Goal: Communication & Community: Answer question/provide support

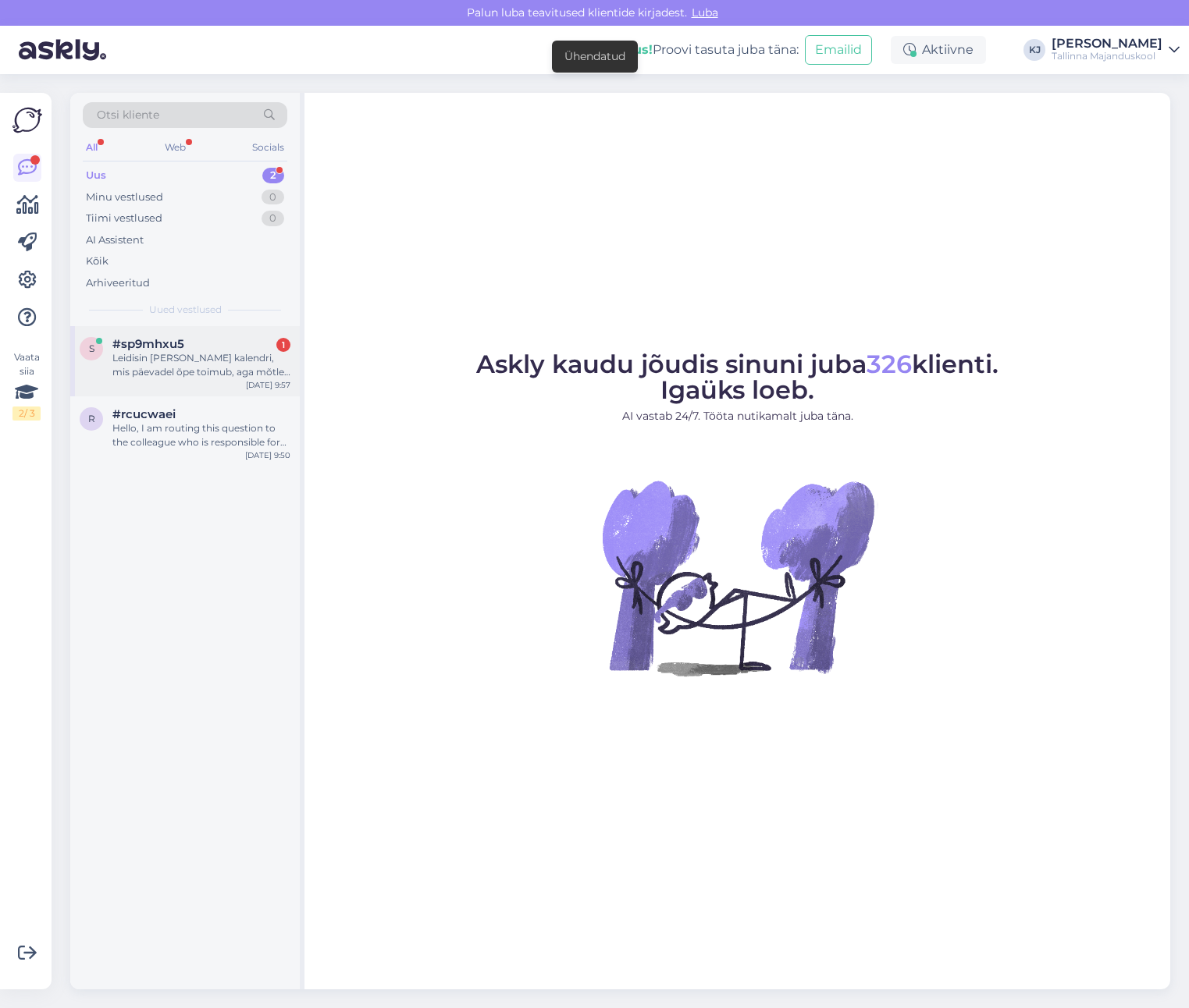
click at [158, 369] on div "Leidisin [PERSON_NAME] kalendri, mis päevadel õpe toimub, aga mõtlen just kelaa…" at bounding box center [201, 365] width 178 height 28
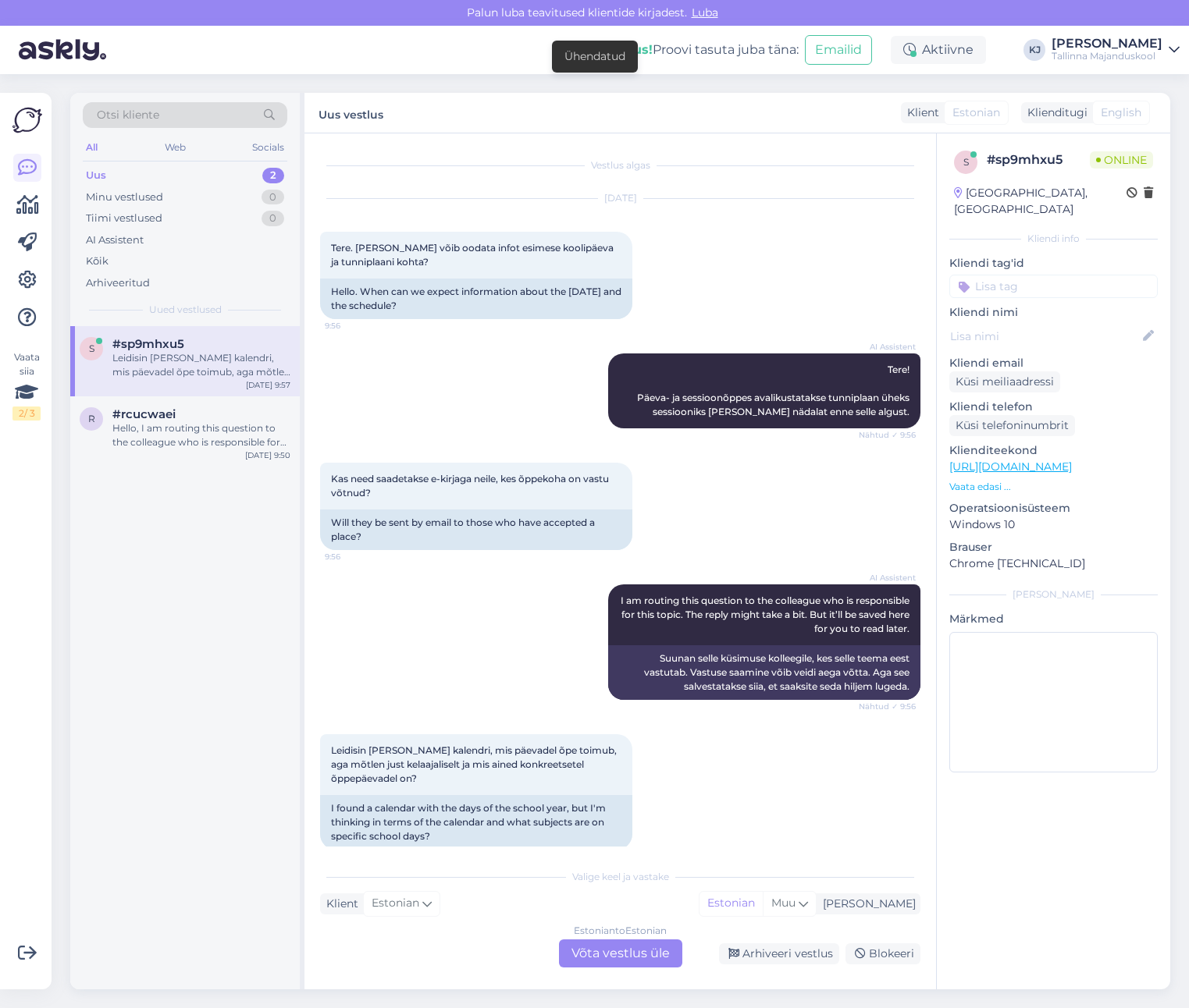
scroll to position [20, 0]
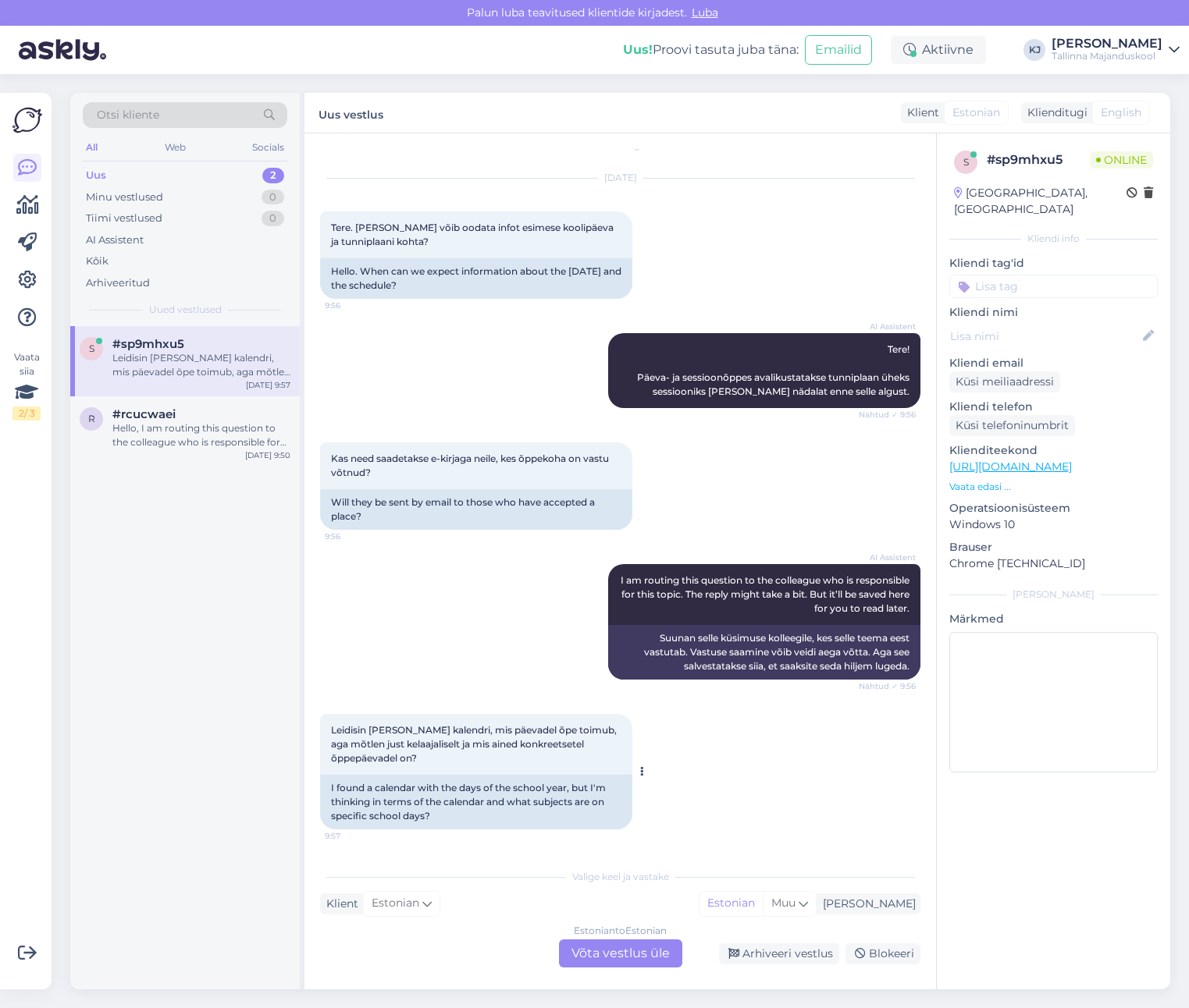
drag, startPoint x: 549, startPoint y: 735, endPoint x: 502, endPoint y: 731, distance: 47.2
click at [514, 733] on span "Leidisin [PERSON_NAME] kalendri, mis päevadel õpe toimub, aga mõtlen just kelaa…" at bounding box center [474, 744] width 288 height 40
click at [502, 731] on span "Leidisin [PERSON_NAME] kalendri, mis päevadel õpe toimub, aga mõtlen just kelaa…" at bounding box center [474, 744] width 288 height 40
drag, startPoint x: 493, startPoint y: 732, endPoint x: 482, endPoint y: 739, distance: 13.0
click at [482, 738] on span "Leidisin [PERSON_NAME] kalendri, mis päevadel õpe toimub, aga mõtlen just kelaa…" at bounding box center [474, 744] width 288 height 40
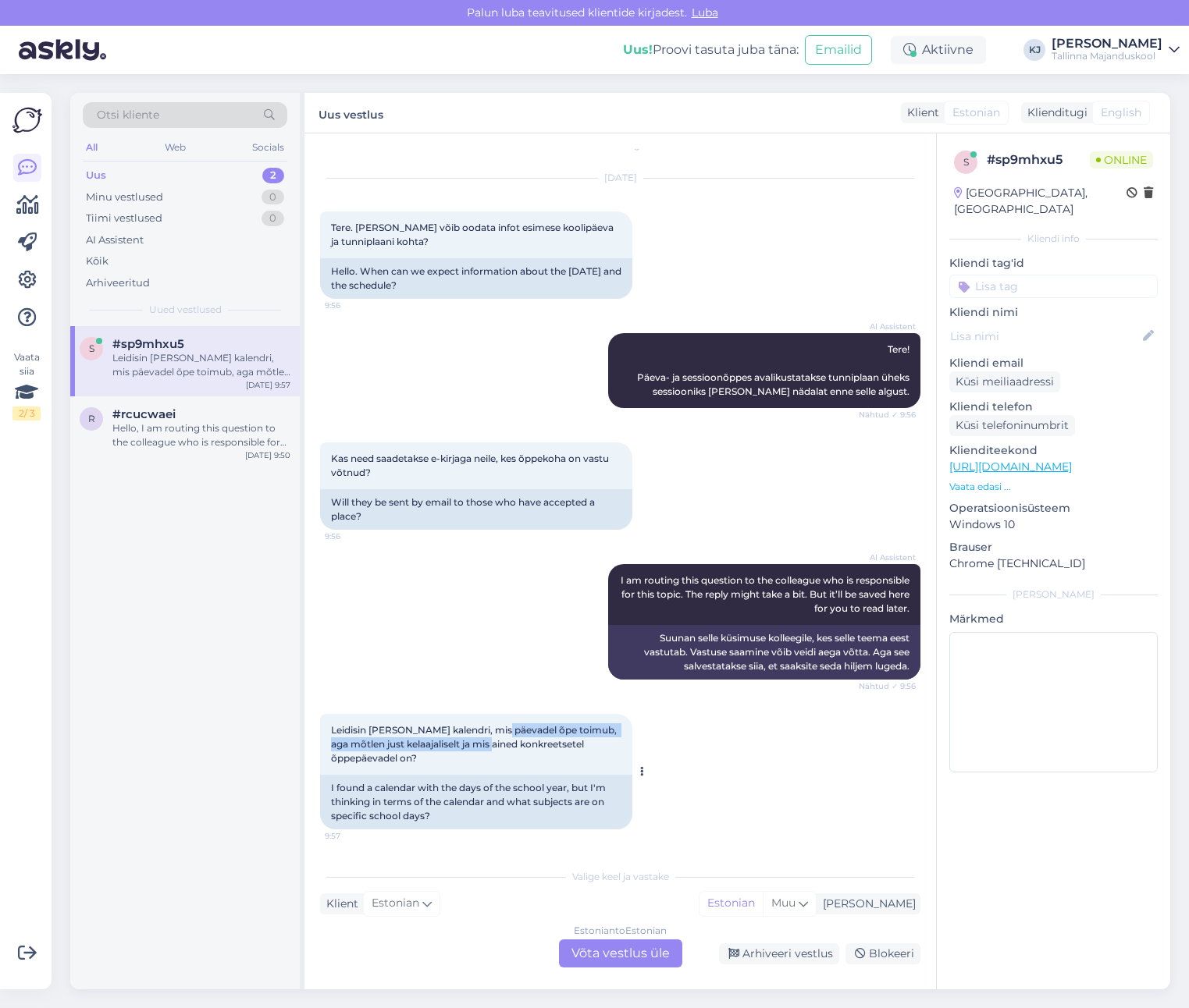
click at [482, 739] on span "Leidisin [PERSON_NAME] kalendri, mis päevadel õpe toimub, aga mõtlen just kelaa…" at bounding box center [474, 744] width 288 height 40
click at [481, 739] on span "Leidisin [PERSON_NAME] kalendri, mis päevadel õpe toimub, aga mõtlen just kelaa…" at bounding box center [474, 744] width 288 height 40
click at [490, 746] on span "Leidisin [PERSON_NAME] kalendri, mis päevadel õpe toimub, aga mõtlen just kelaa…" at bounding box center [474, 744] width 288 height 40
click at [491, 746] on span "Leidisin [PERSON_NAME] kalendri, mis päevadel õpe toimub, aga mõtlen just kelaa…" at bounding box center [474, 744] width 288 height 40
click at [410, 749] on span "Leidisin [PERSON_NAME] kalendri, mis päevadel õpe toimub, aga mõtlen just kelaa…" at bounding box center [474, 744] width 288 height 40
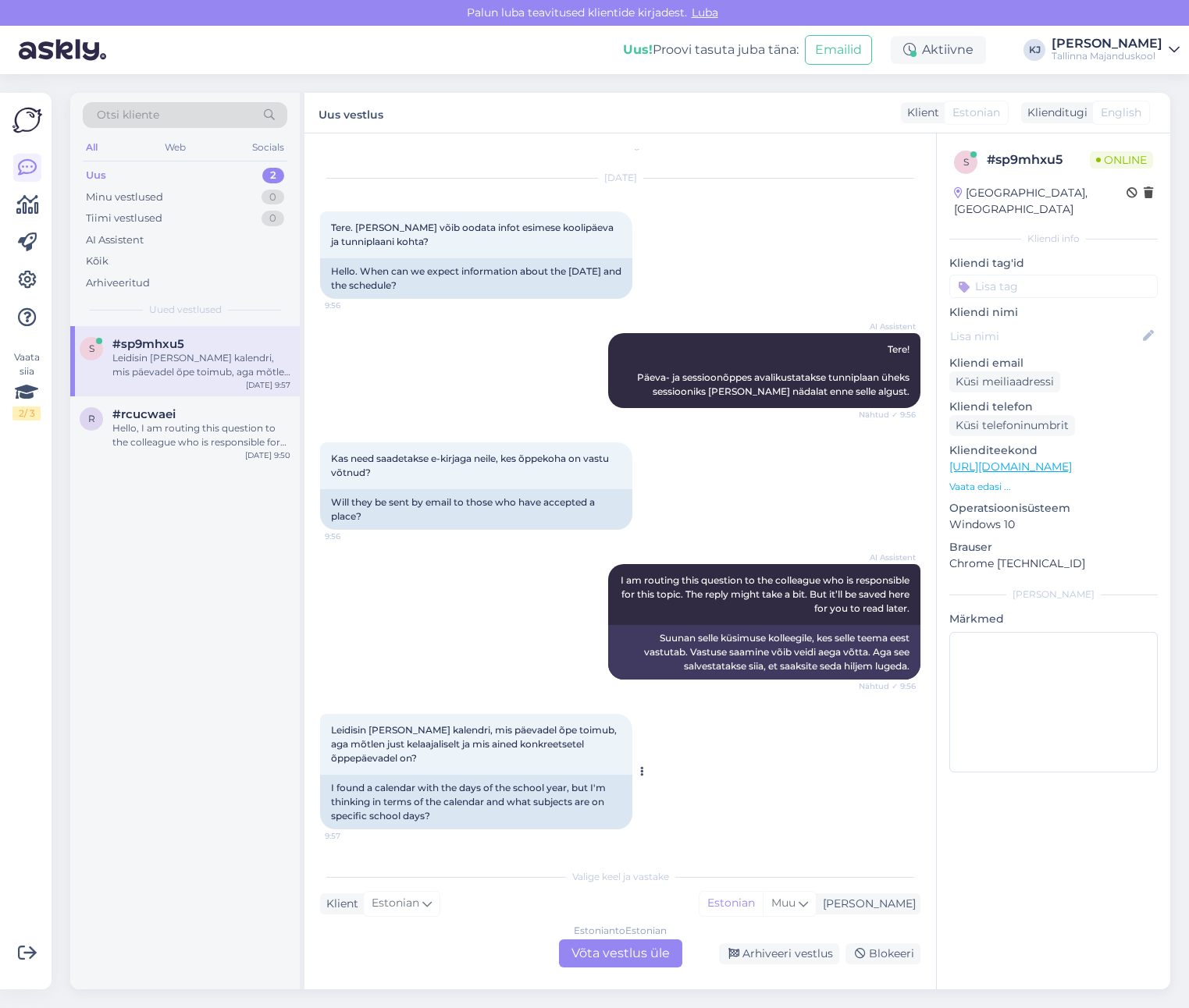
click at [391, 746] on span "Leidisin [PERSON_NAME] kalendri, mis päevadel õpe toimub, aga mõtlen just kelaa…" at bounding box center [474, 744] width 288 height 40
drag, startPoint x: 382, startPoint y: 748, endPoint x: 485, endPoint y: 746, distance: 103.0
click at [476, 746] on span "Leidisin [PERSON_NAME] kalendri, mis päevadel õpe toimub, aga mõtlen just kelaa…" at bounding box center [474, 744] width 288 height 40
click at [485, 746] on span "Leidisin [PERSON_NAME] kalendri, mis päevadel õpe toimub, aga mõtlen just kelaa…" at bounding box center [474, 744] width 288 height 40
click at [424, 752] on div "Leidisin [PERSON_NAME] kalendri, mis päevadel õpe toimub, aga mõtlen just kelaa…" at bounding box center [476, 744] width 312 height 60
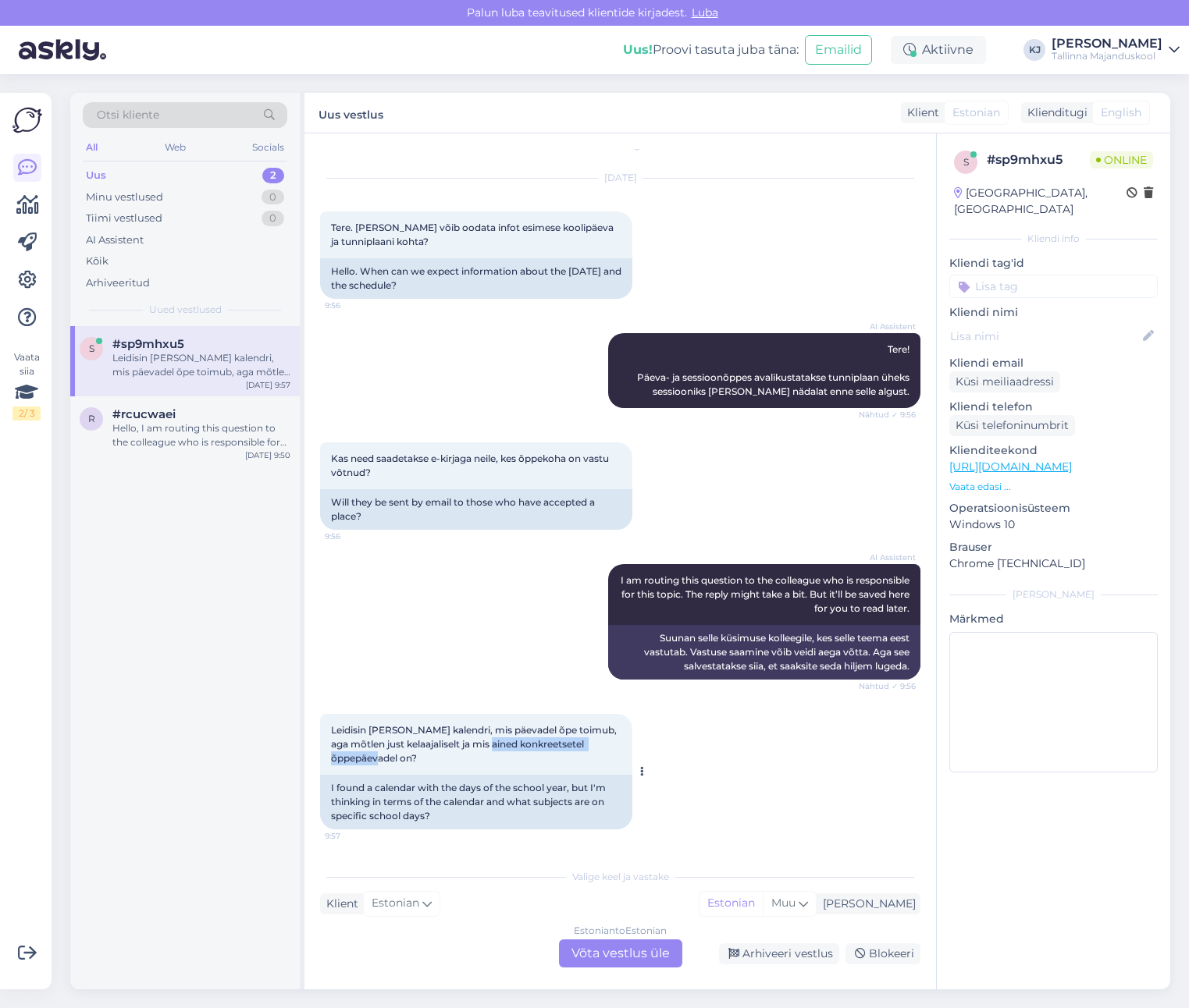
click at [423, 752] on div "Leidisin [PERSON_NAME] kalendri, mis päevadel õpe toimub, aga mõtlen just kelaa…" at bounding box center [476, 744] width 312 height 60
drag, startPoint x: 423, startPoint y: 752, endPoint x: 533, endPoint y: 746, distance: 110.2
click at [510, 747] on div "Leidisin [PERSON_NAME] kalendri, mis päevadel õpe toimub, aga mõtlen just kelaa…" at bounding box center [476, 744] width 312 height 60
click at [534, 747] on span "Leidisin [PERSON_NAME] kalendri, mis päevadel õpe toimub, aga mõtlen just kelaa…" at bounding box center [474, 744] width 288 height 40
click at [625, 981] on div "Otsi kliente All Web Socials Uus 2 Minu vestlused 0 Tiimi vestlused 0 AI Assist…" at bounding box center [624, 541] width 1128 height 934
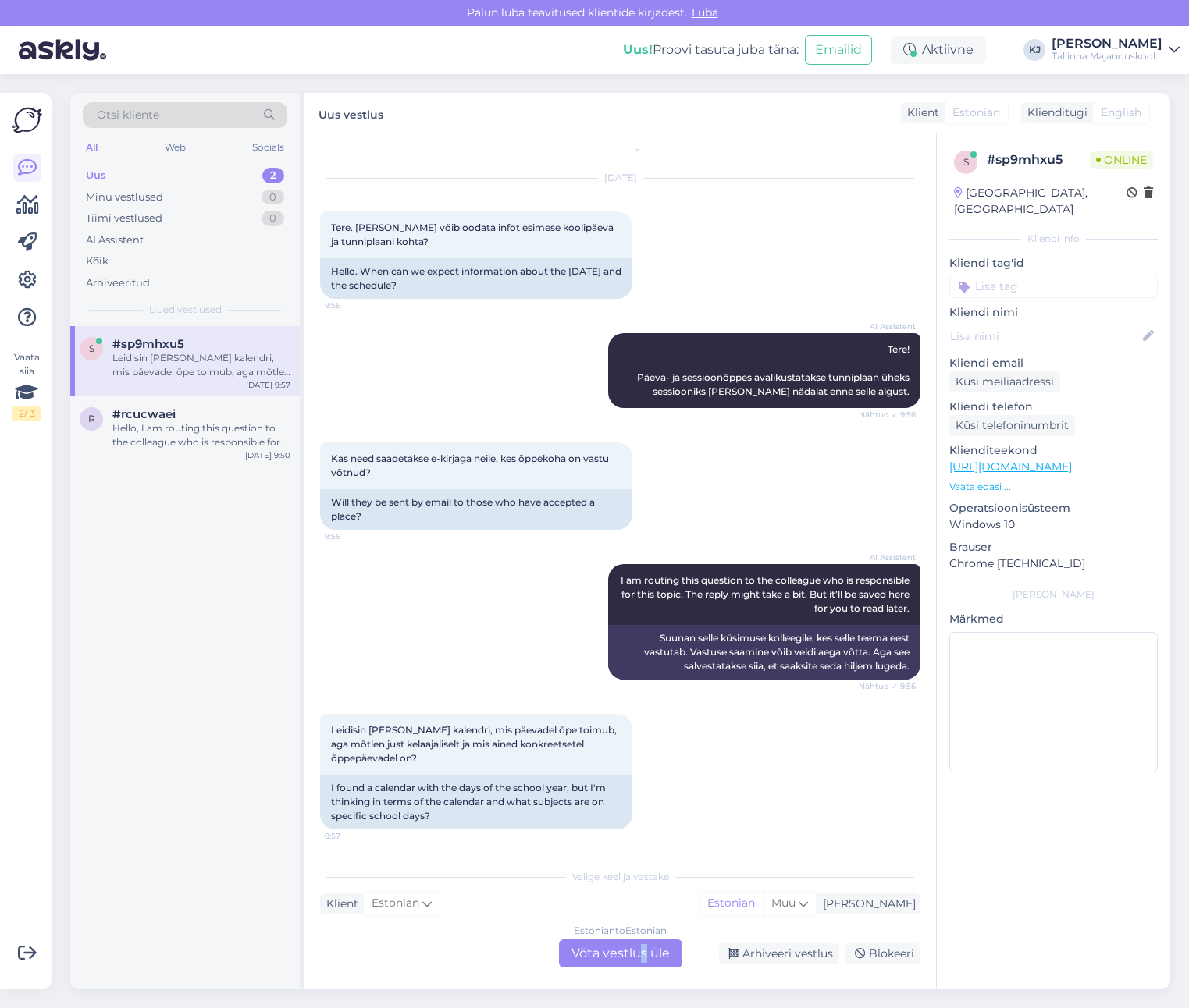
click at [642, 955] on div "Estonian to Estonian Võta vestlus üle" at bounding box center [620, 953] width 123 height 28
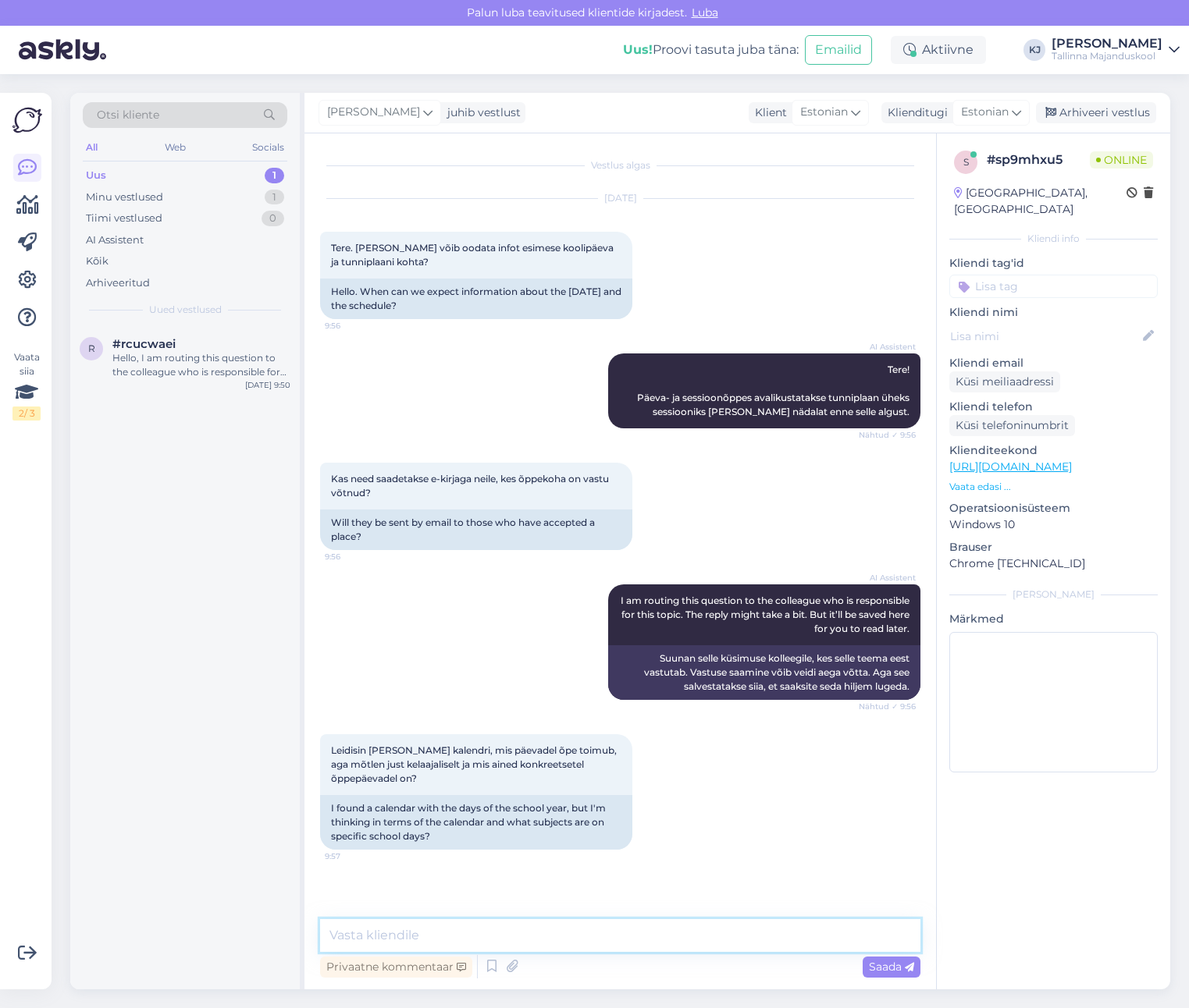
click at [643, 948] on textarea at bounding box center [620, 935] width 601 height 33
click at [392, 945] on textarea "Info tuleb meilile lähiajal." at bounding box center [620, 935] width 601 height 33
type textarea "Info tuleb vastuvõetud õppijatele meilile lähiajal."
click at [900, 971] on span "Saada" at bounding box center [891, 966] width 46 height 14
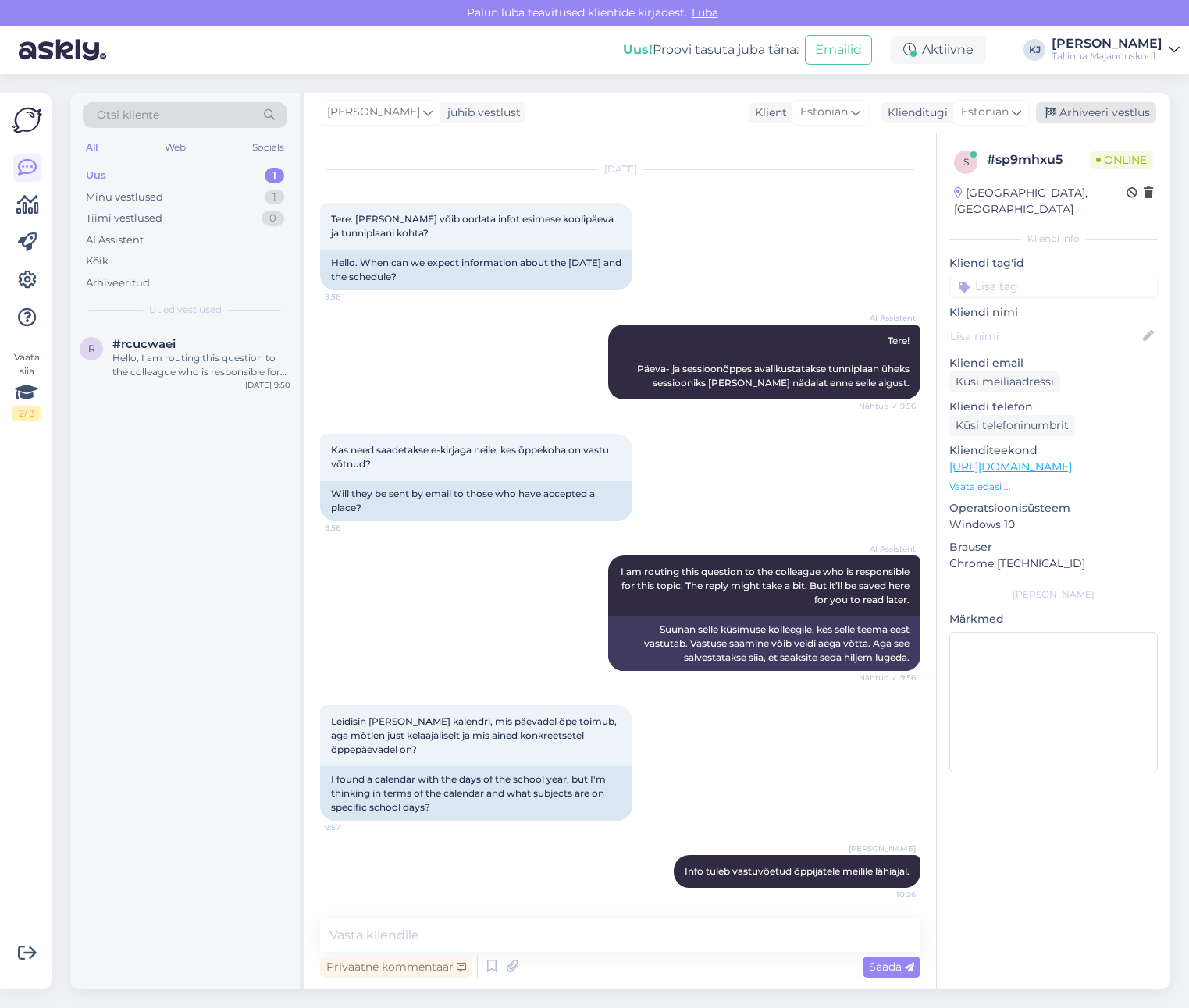
click at [1090, 109] on div "Arhiveeri vestlus" at bounding box center [1095, 113] width 120 height 21
